Goal: Information Seeking & Learning: Learn about a topic

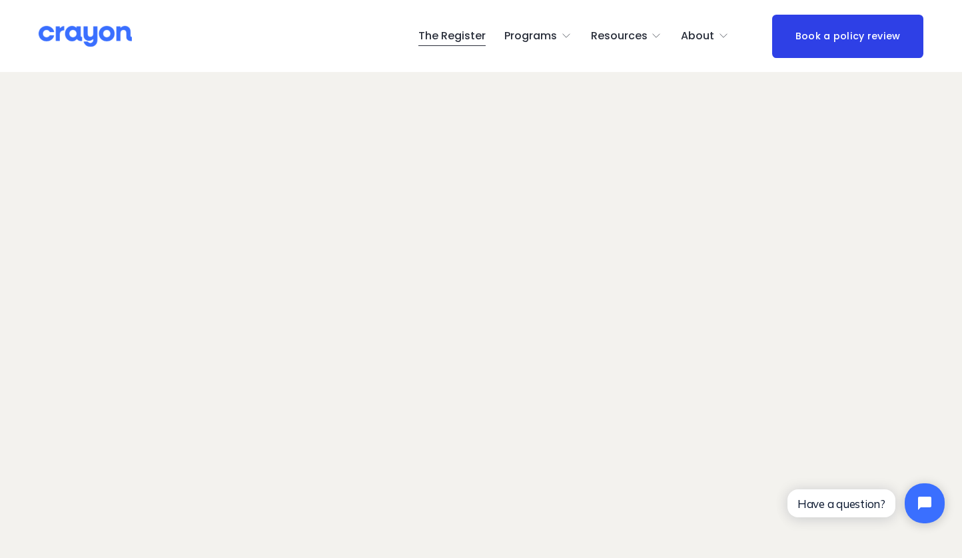
click at [475, 37] on link "The Register" at bounding box center [452, 35] width 67 height 21
click at [459, 35] on link "The Register" at bounding box center [452, 35] width 67 height 21
click at [445, 36] on link "The Register" at bounding box center [452, 35] width 67 height 21
click at [544, 31] on span "Programs" at bounding box center [531, 36] width 53 height 19
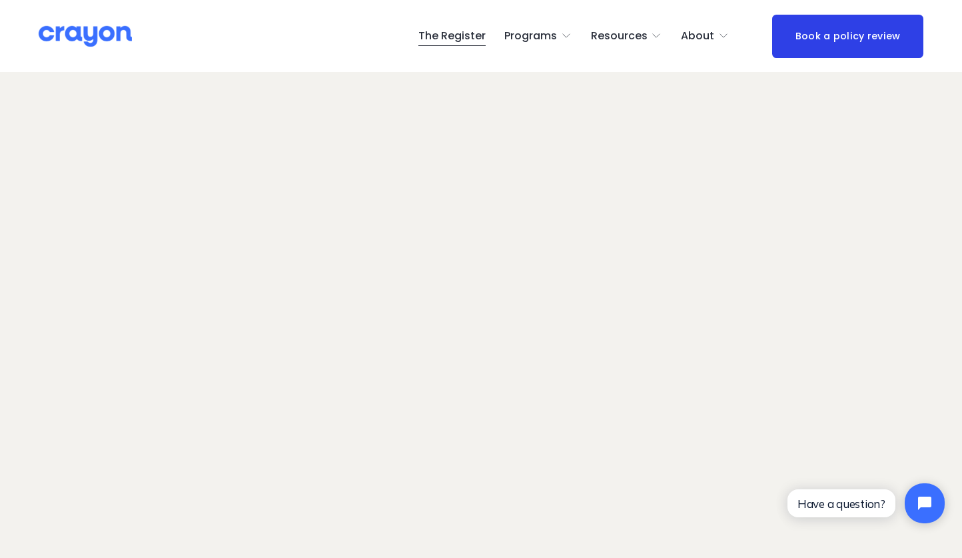
scroll to position [81, 0]
click at [0, 0] on span "Newsroom" at bounding box center [0, 0] width 0 height 0
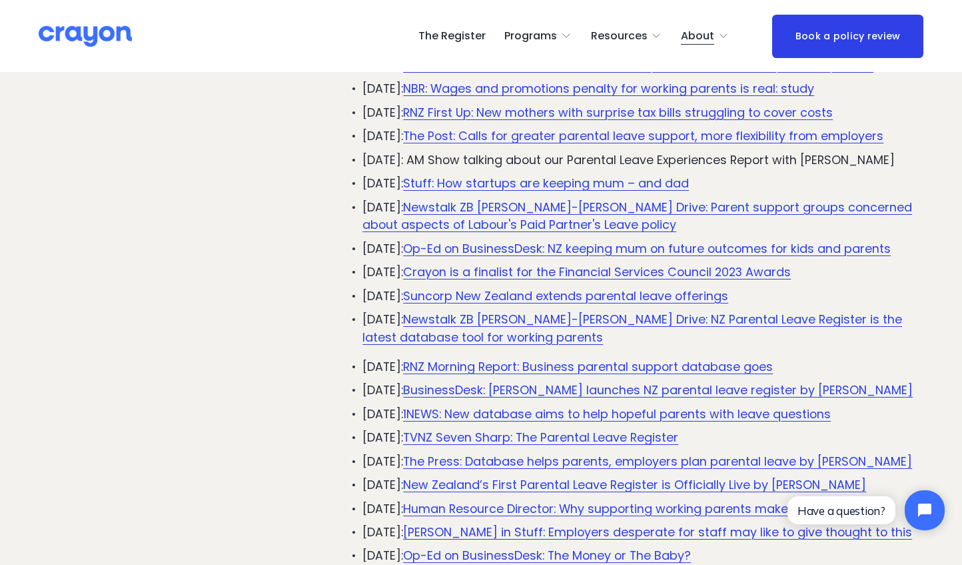
scroll to position [533, 0]
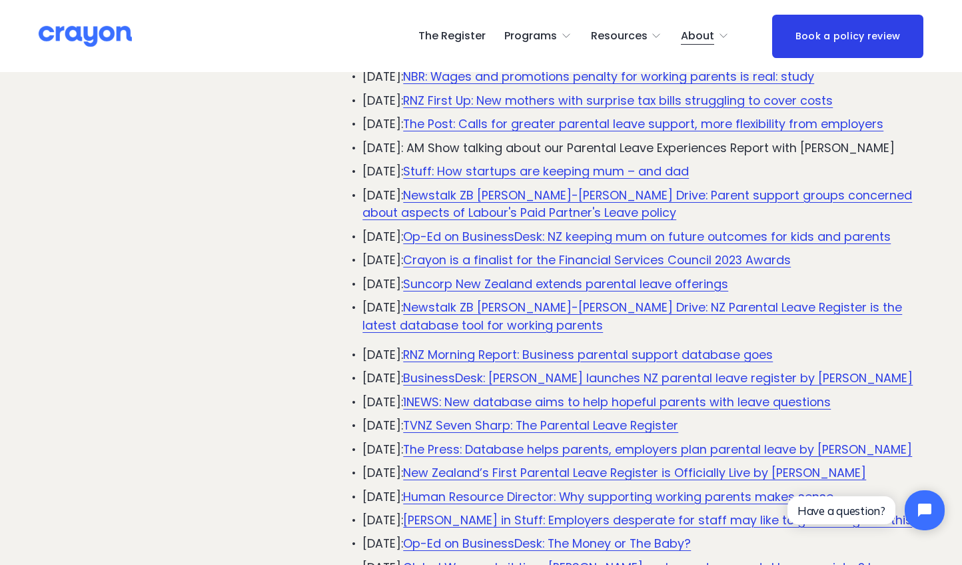
click at [489, 292] on link "Suncorp New Zealand extends parental leave offerings" at bounding box center [565, 283] width 325 height 17
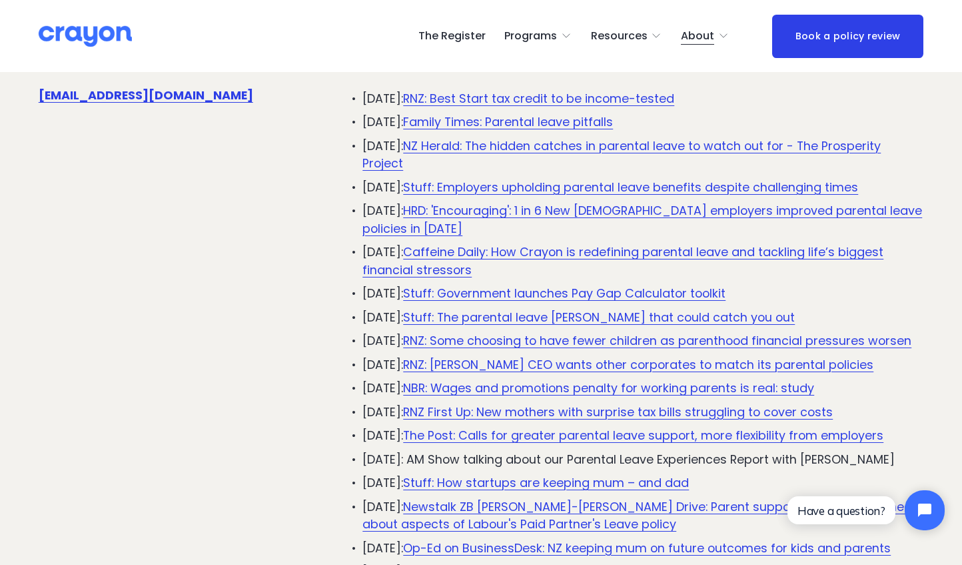
scroll to position [0, 0]
